Goal: Information Seeking & Learning: Learn about a topic

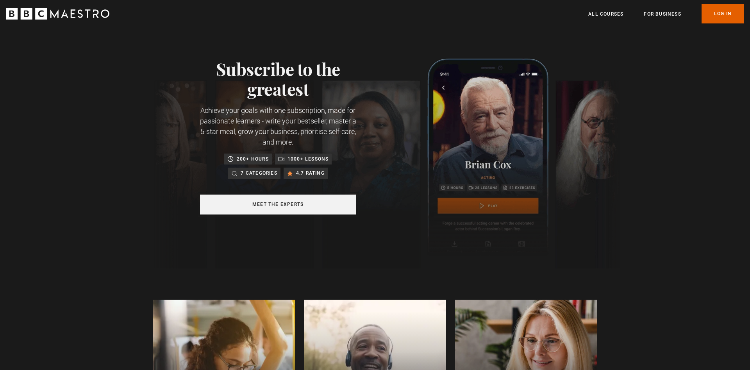
click at [278, 203] on link "Meet the experts" at bounding box center [278, 205] width 156 height 20
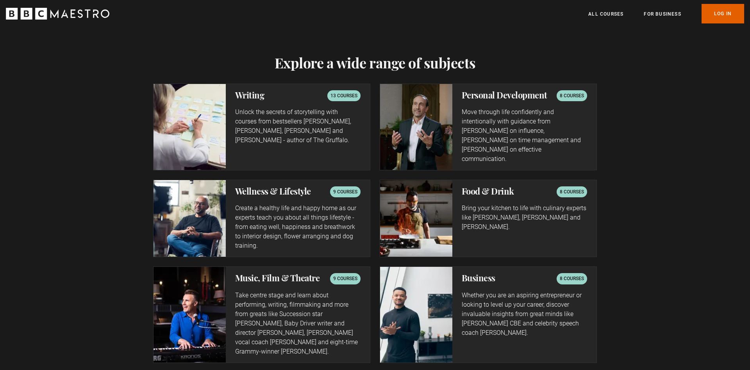
scroll to position [1230, 0]
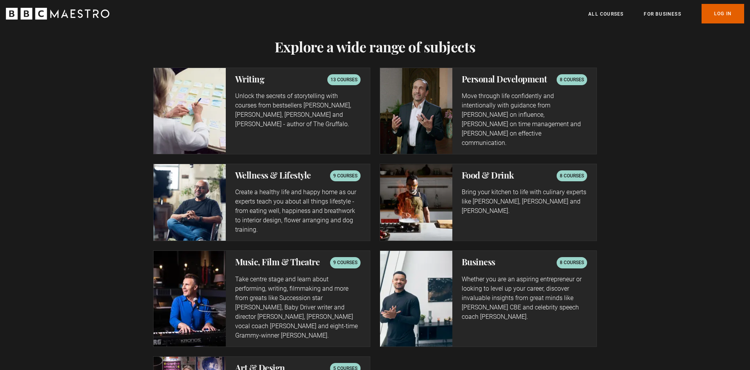
click at [566, 259] on p "8 courses" at bounding box center [572, 263] width 24 height 8
click at [480, 275] on p "Whether you are an aspiring entrepreneur or looking to level up your career, di…" at bounding box center [524, 298] width 125 height 47
click at [466, 257] on h2 "Business" at bounding box center [479, 261] width 34 height 9
click at [396, 257] on img at bounding box center [416, 298] width 72 height 95
click at [493, 286] on p "Whether you are an aspiring entrepreneur or looking to level up your career, di…" at bounding box center [524, 298] width 125 height 47
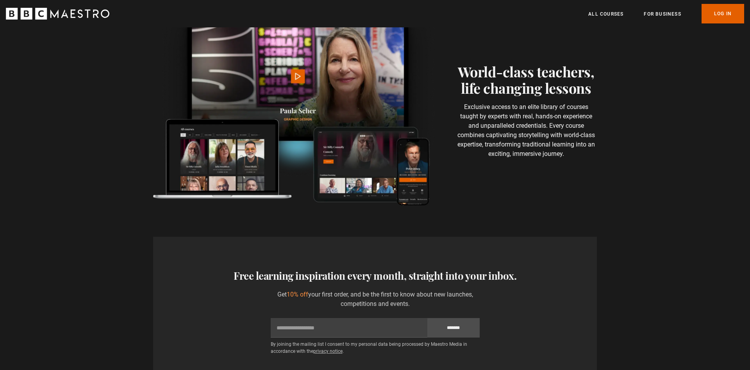
scroll to position [1669, 0]
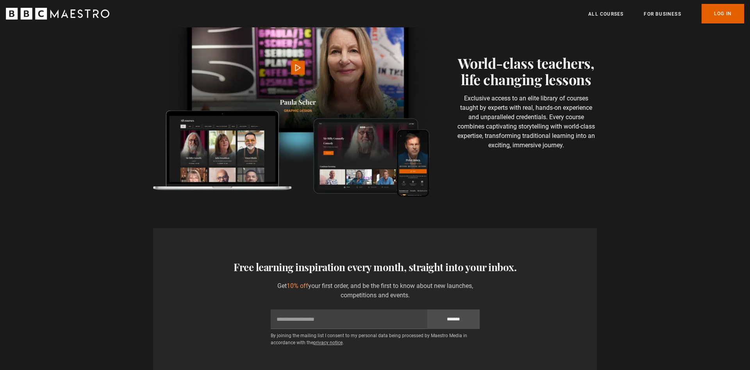
click at [533, 100] on p "Exclusive access to an elite library of courses taught by experts with real, ha…" at bounding box center [526, 122] width 142 height 56
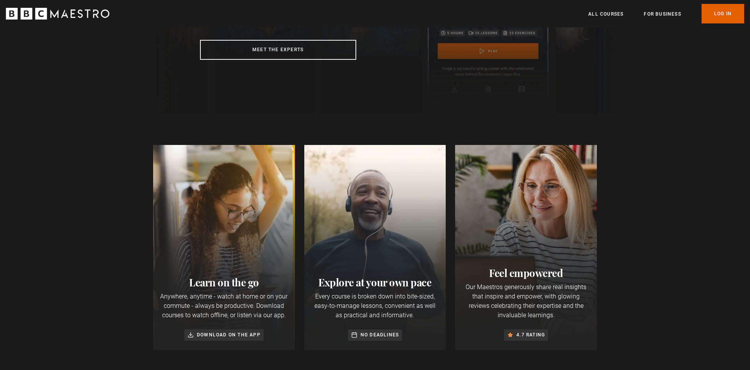
scroll to position [0, 0]
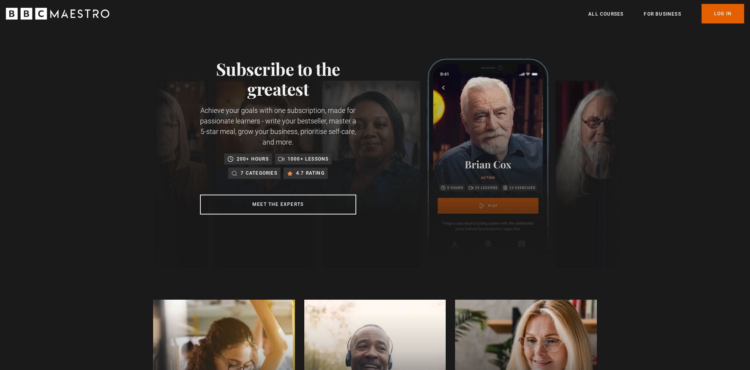
click at [250, 126] on p "Achieve your goals with one subscription, made for passionate learners - write …" at bounding box center [278, 126] width 156 height 42
click at [265, 80] on h1 "Subscribe to the greatest" at bounding box center [278, 79] width 156 height 40
click at [616, 12] on link "All Courses" at bounding box center [605, 14] width 35 height 8
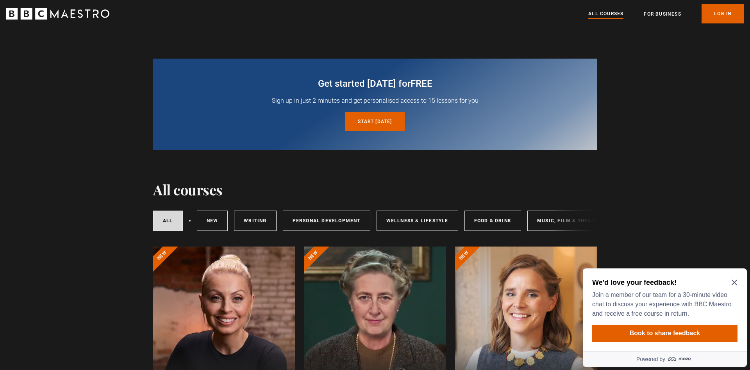
click at [735, 284] on icon "Close Maze Prompt" at bounding box center [734, 283] width 6 height 6
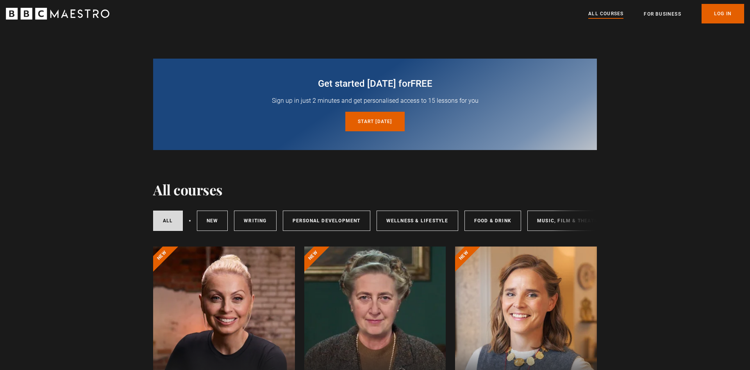
scroll to position [159, 0]
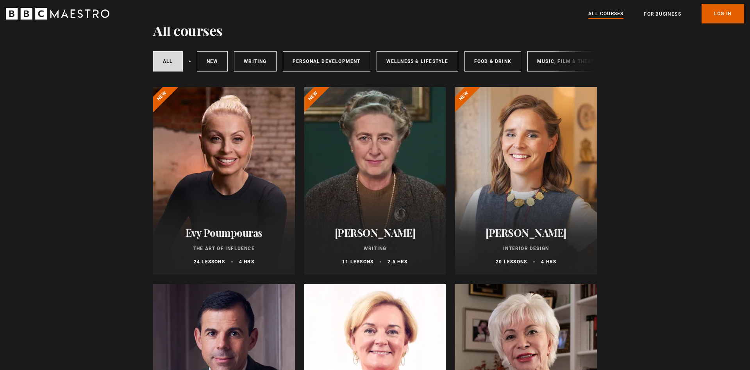
click at [223, 189] on div at bounding box center [224, 180] width 142 height 187
